Goal: Navigation & Orientation: Find specific page/section

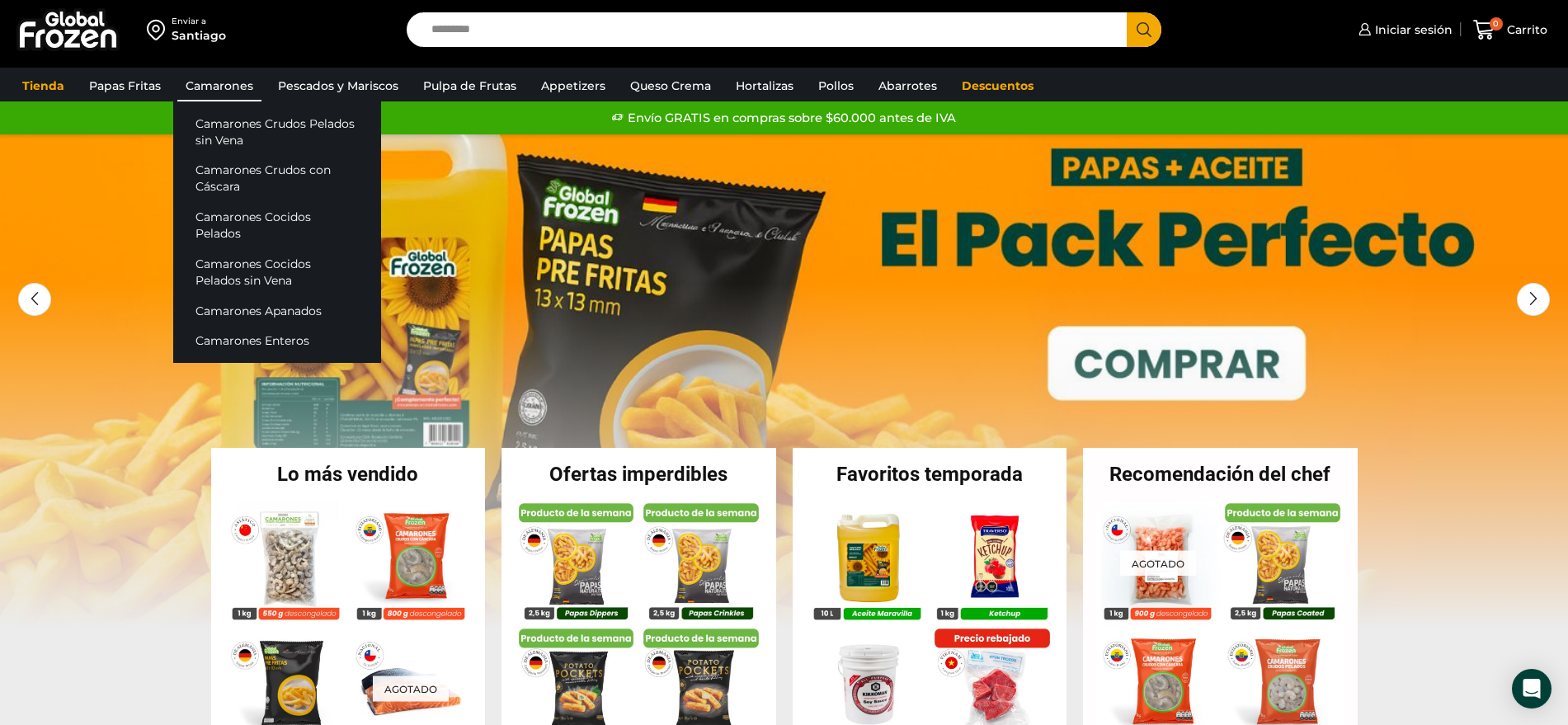
click at [221, 78] on link "Camarones" at bounding box center [220, 85] width 84 height 31
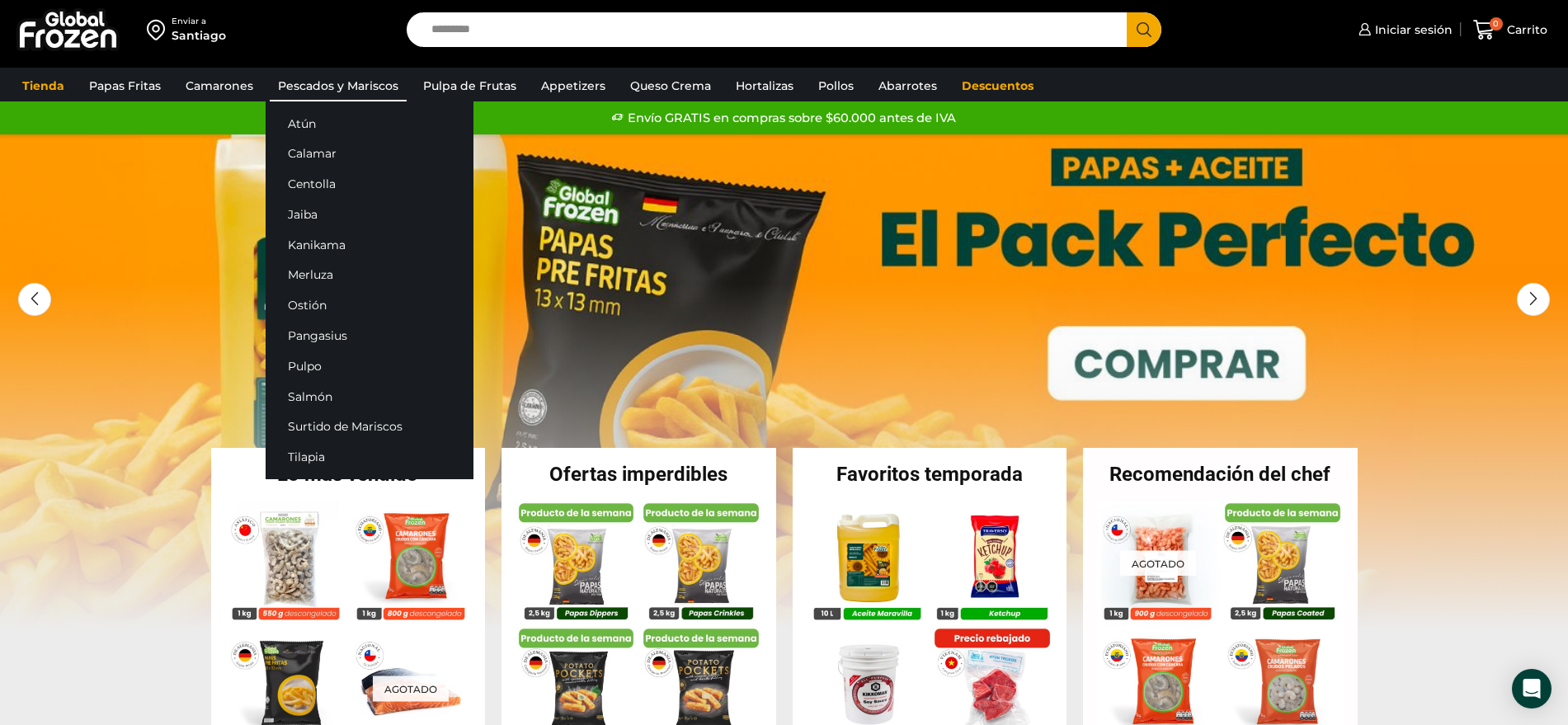
click at [325, 87] on link "Pescados y Mariscos" at bounding box center [338, 85] width 137 height 31
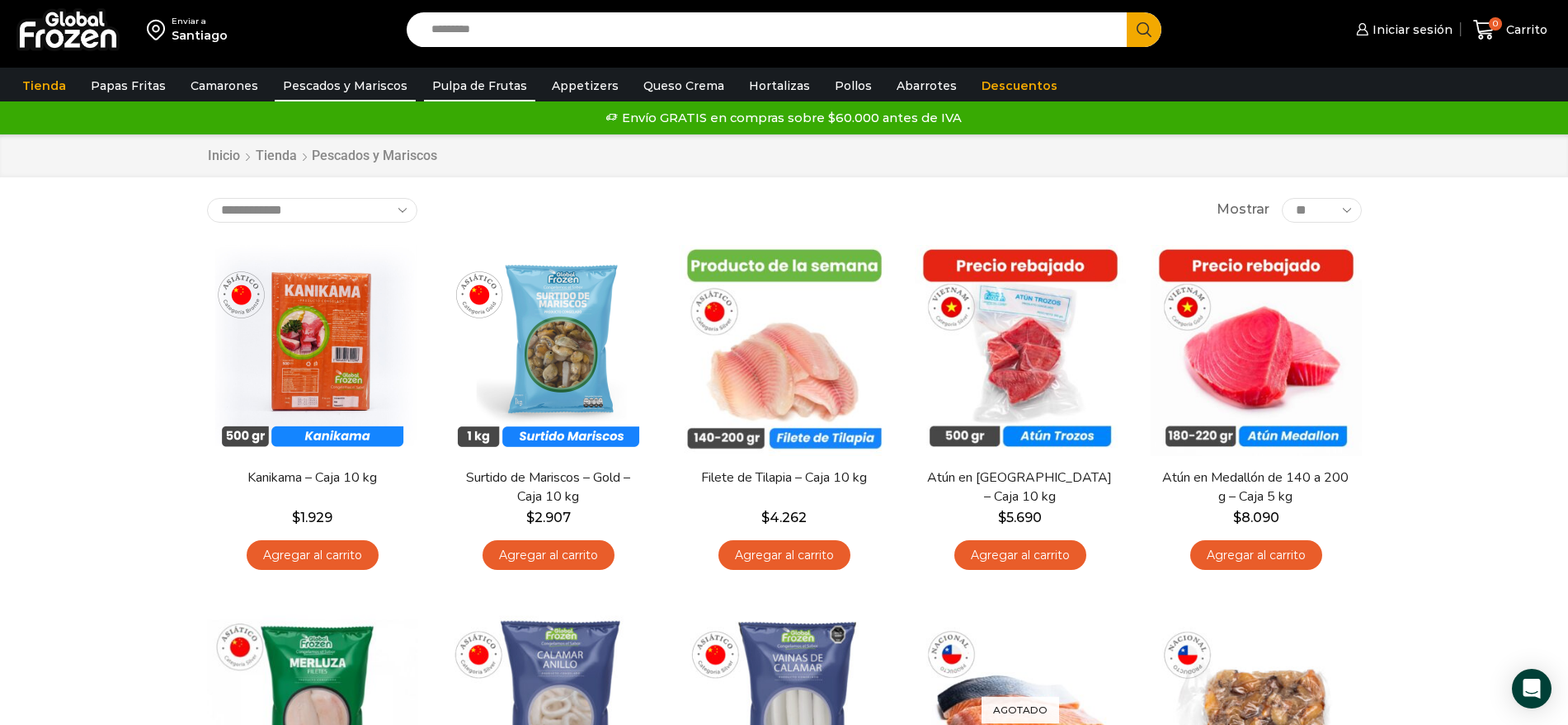
click at [472, 77] on link "Pulpa de Frutas" at bounding box center [480, 85] width 112 height 31
